Goal: Information Seeking & Learning: Understand process/instructions

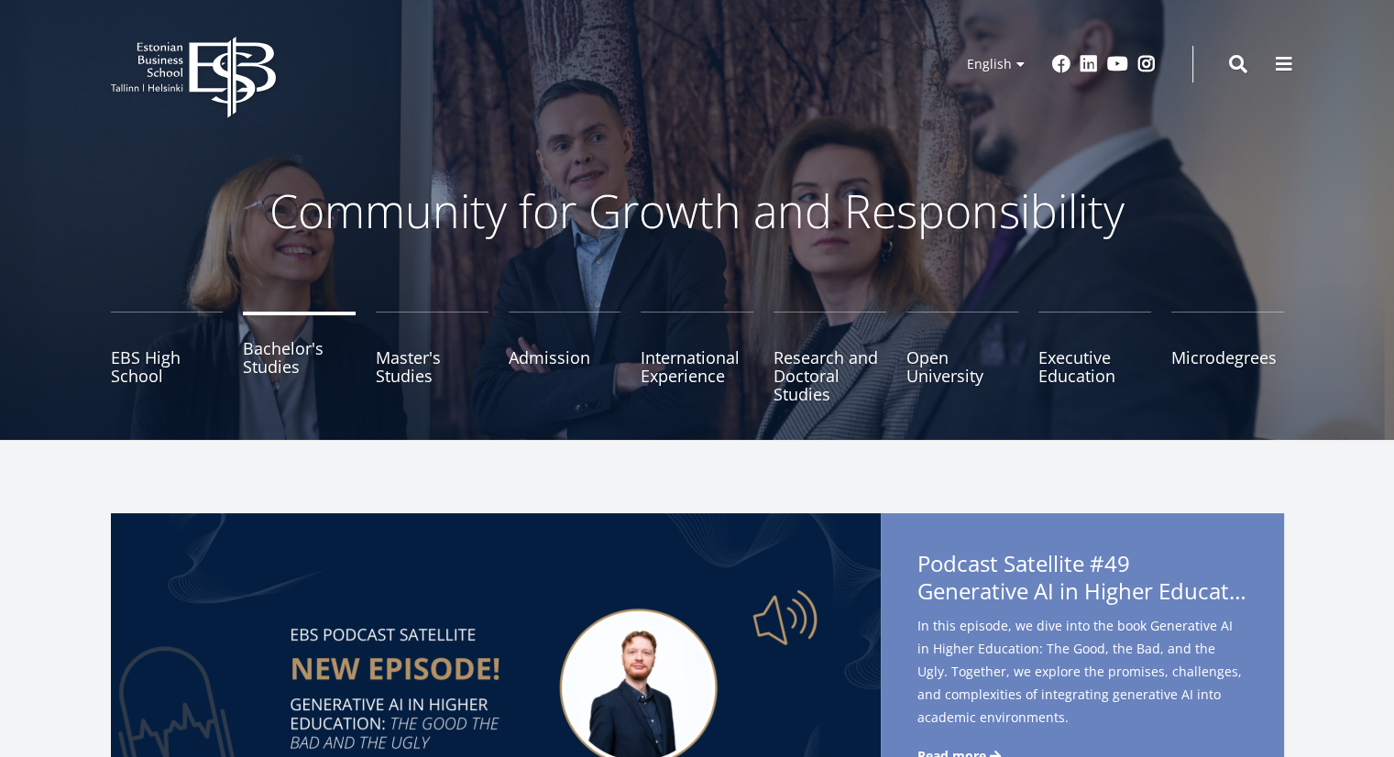
click at [314, 348] on link "Bachelor's Studies" at bounding box center [299, 358] width 113 height 92
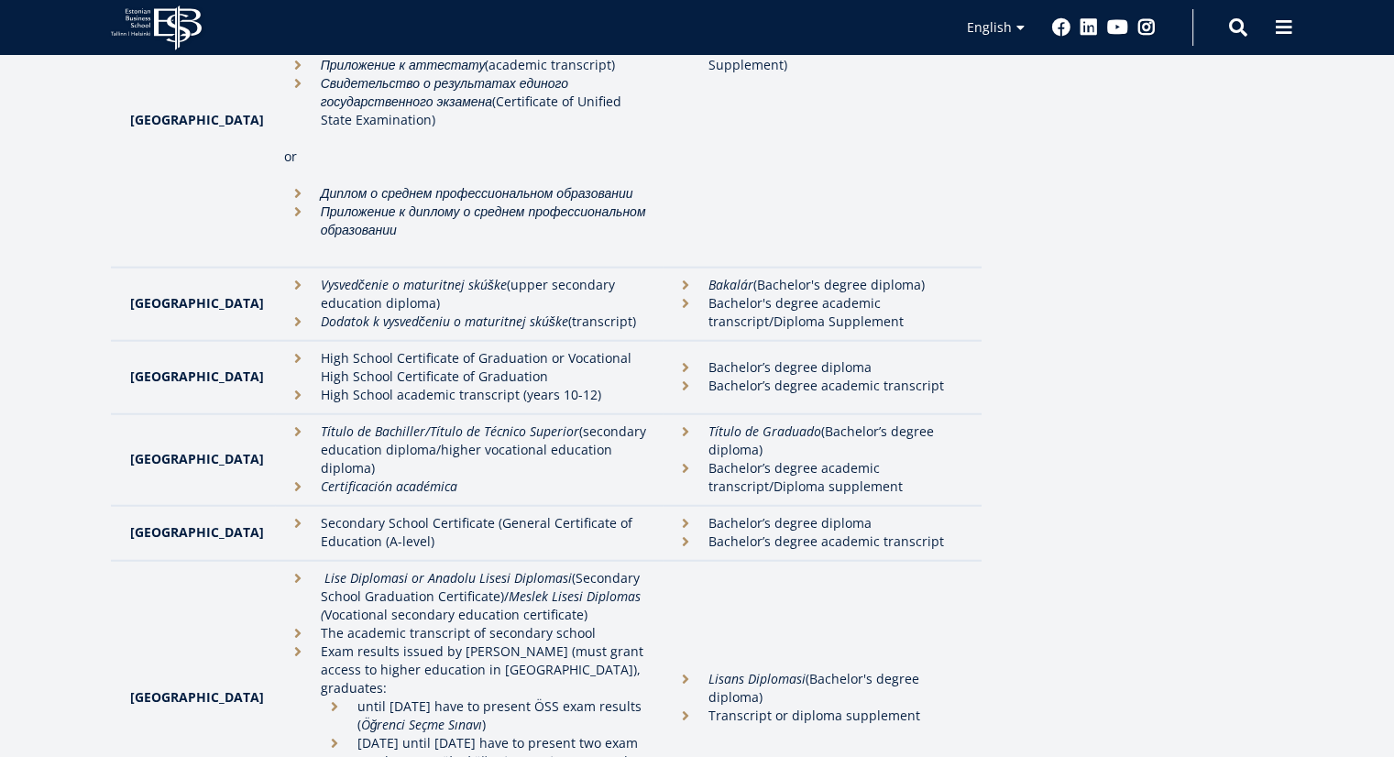
scroll to position [4217, 0]
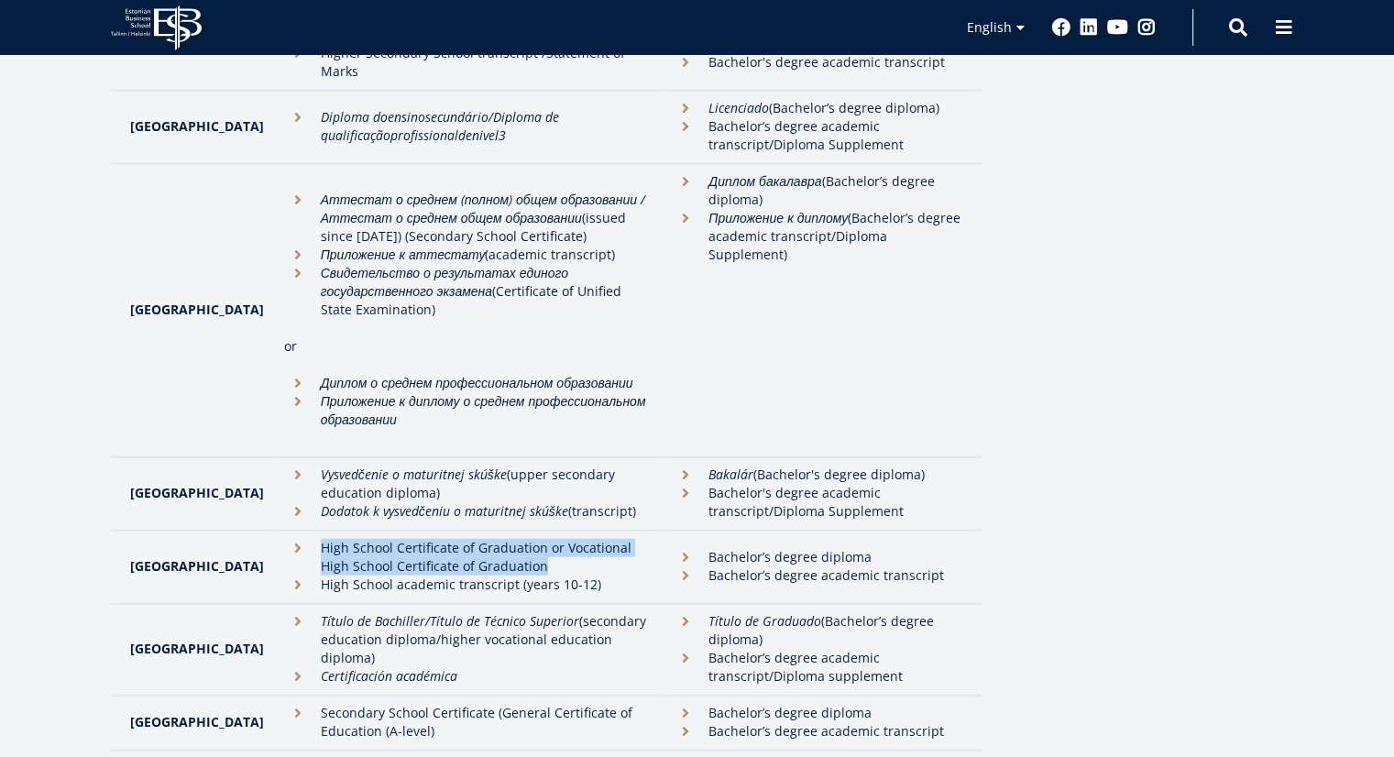
drag, startPoint x: 281, startPoint y: 352, endPoint x: 578, endPoint y: 368, distance: 297.4
click at [578, 539] on li "High School Certificate of Graduation or Vocational High School Certificate of …" at bounding box center [469, 557] width 370 height 37
click at [576, 539] on li "High School Certificate of Graduation or Vocational High School Certificate of …" at bounding box center [469, 557] width 370 height 37
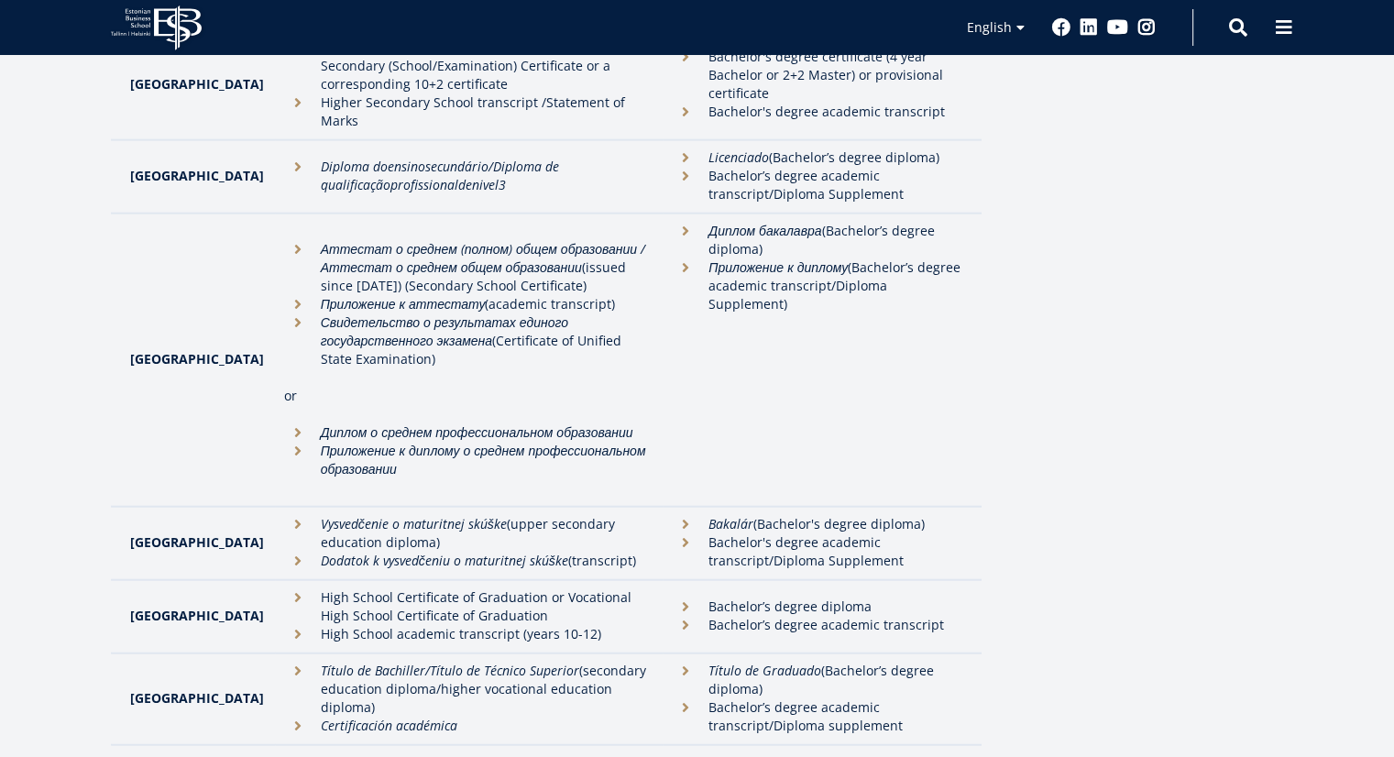
scroll to position [4224, 0]
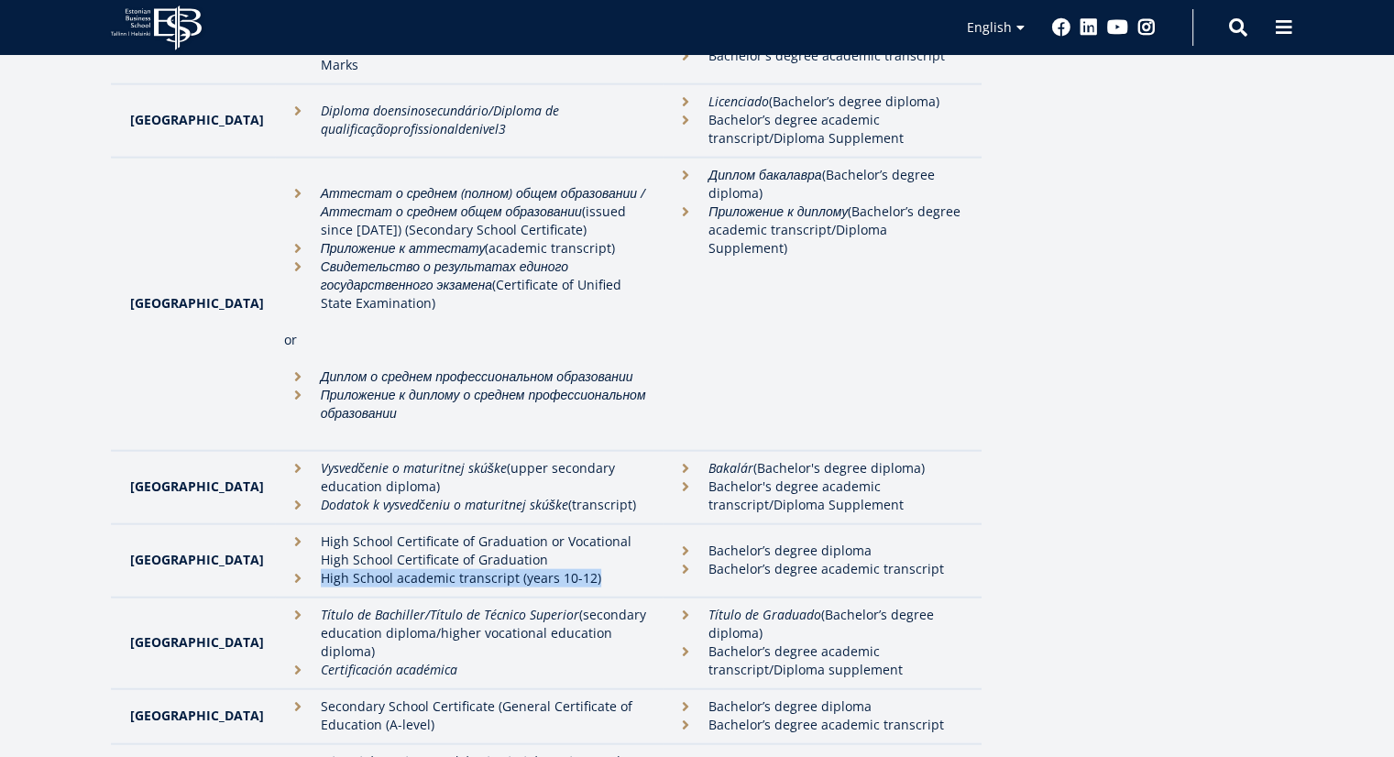
drag, startPoint x: 280, startPoint y: 385, endPoint x: 554, endPoint y: 384, distance: 274.1
click at [554, 569] on li "High School academic transcript (years 10-12)" at bounding box center [469, 578] width 370 height 18
copy li "High School academic transcript (years 10-12)"
click at [554, 524] on td "High School Certificate of Graduation or Vocational High School Certificate of …" at bounding box center [469, 560] width 389 height 73
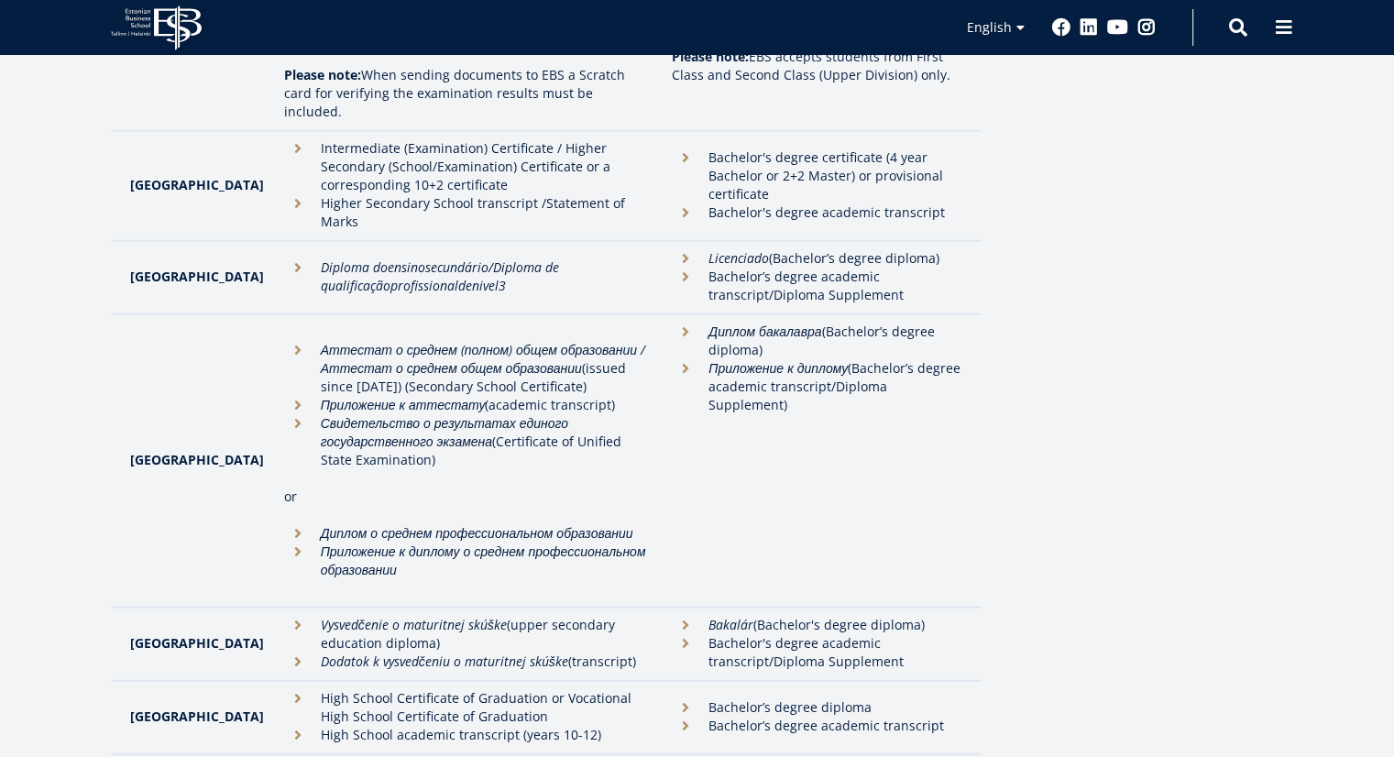
scroll to position [4217, 0]
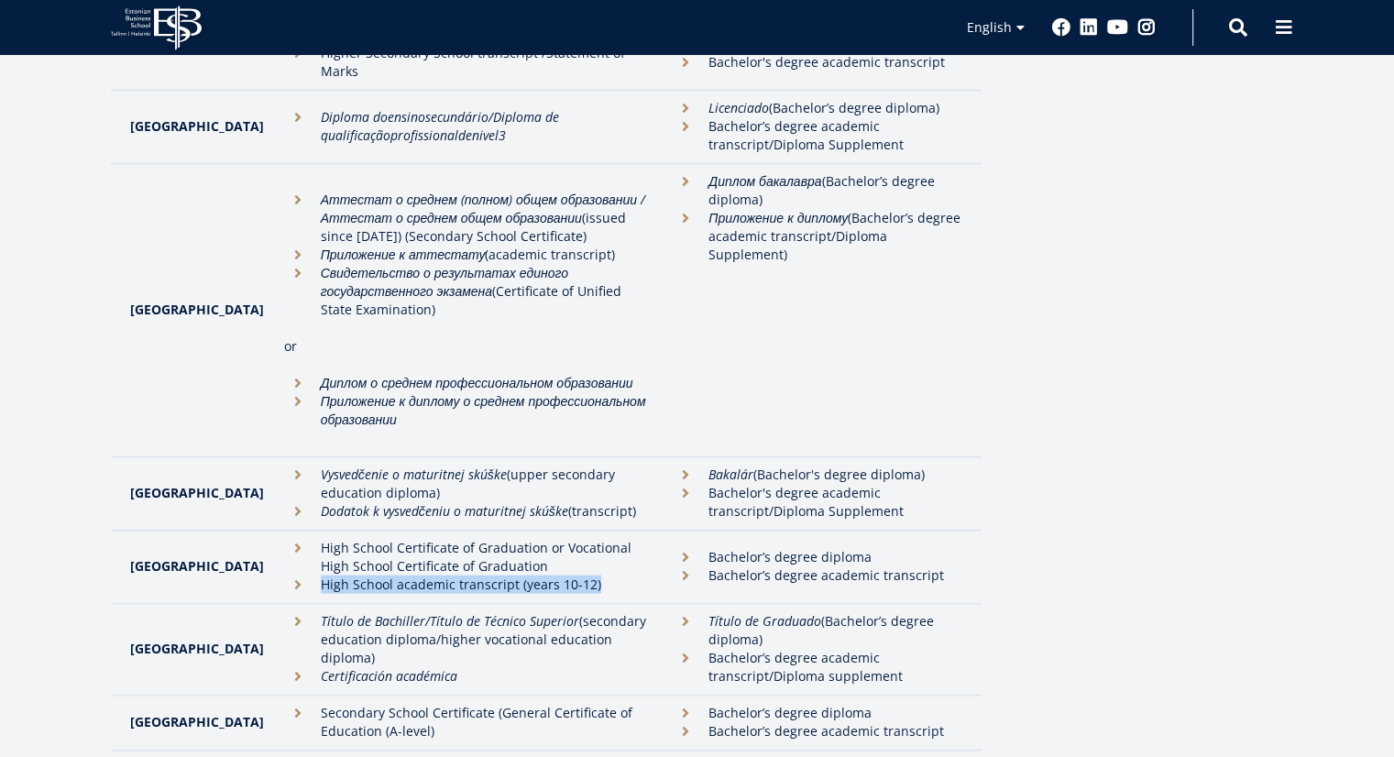
drag, startPoint x: 280, startPoint y: 390, endPoint x: 589, endPoint y: 388, distance: 309.9
click at [589, 576] on li "High School academic transcript (years 10-12)" at bounding box center [469, 585] width 370 height 18
copy li "High School academic transcript (years 10-12)"
click at [755, 484] on li "Bachelor's degree academic transcript/Diploma Supplement" at bounding box center [817, 502] width 291 height 37
click at [153, 29] on icon "EBS Logo Created with Sketch." at bounding box center [156, 28] width 91 height 45
